Goal: Check status: Check status

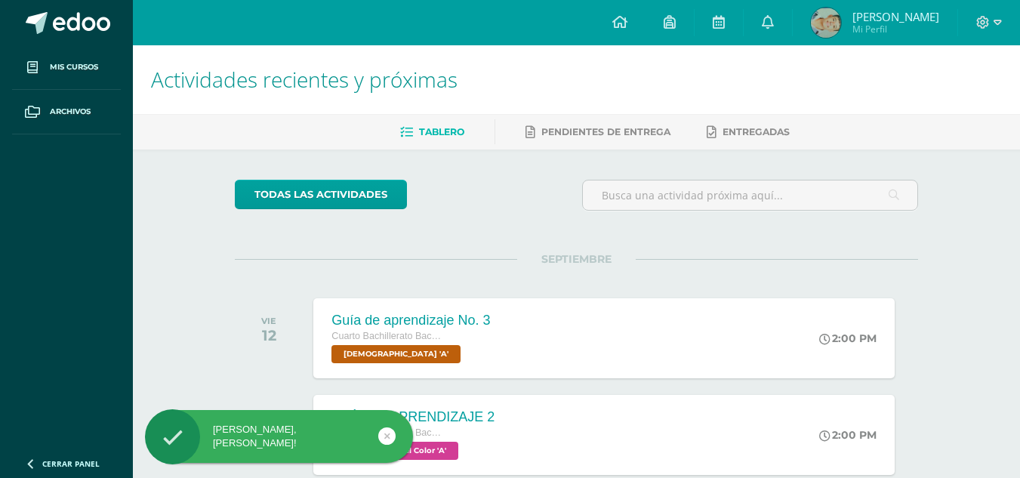
click at [896, 29] on span "Mi Perfil" at bounding box center [896, 29] width 87 height 13
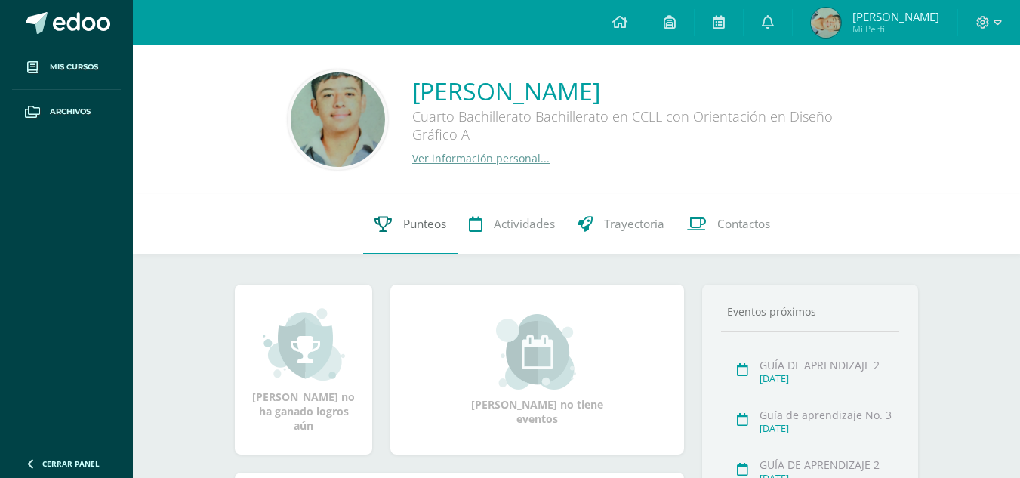
click at [429, 237] on link "Punteos" at bounding box center [410, 224] width 94 height 60
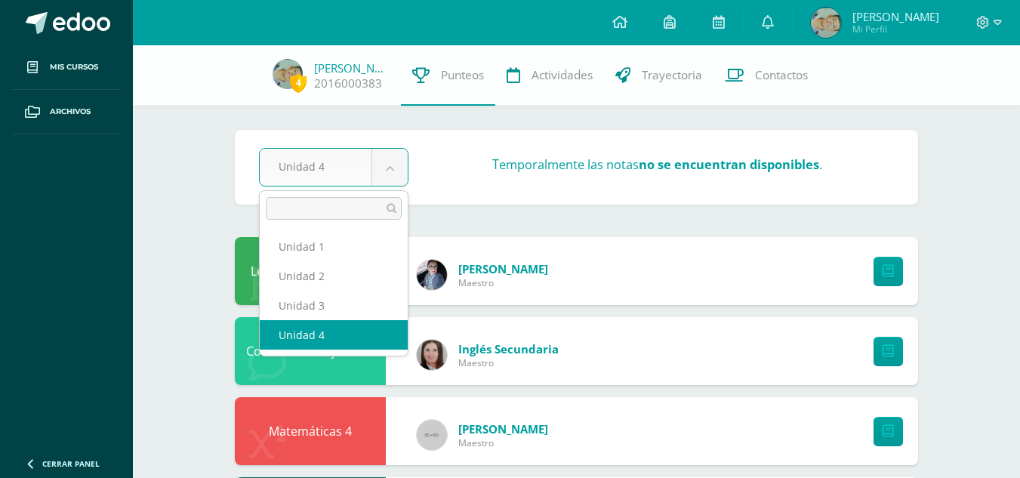
drag, startPoint x: 387, startPoint y: 173, endPoint x: 393, endPoint y: 198, distance: 25.5
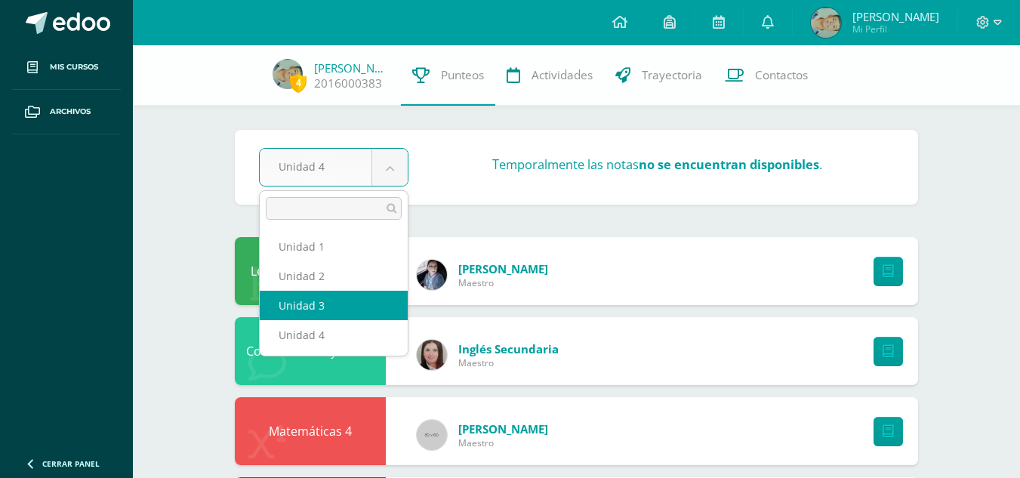
select select "Unidad 3"
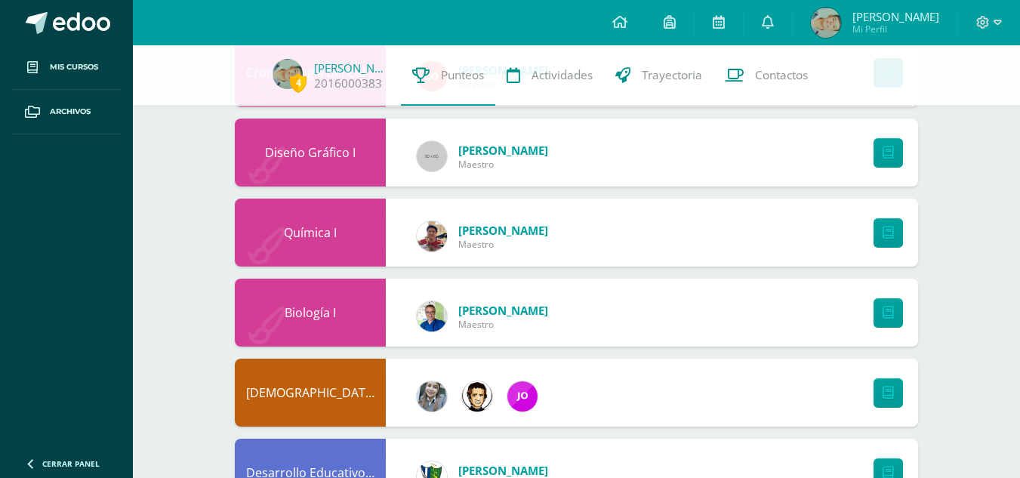
scroll to position [930, 0]
